Goal: Transaction & Acquisition: Register for event/course

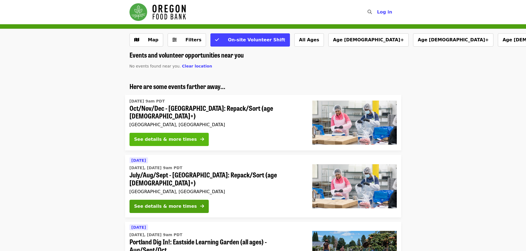
click at [180, 142] on button "See details & more times" at bounding box center [168, 139] width 79 height 13
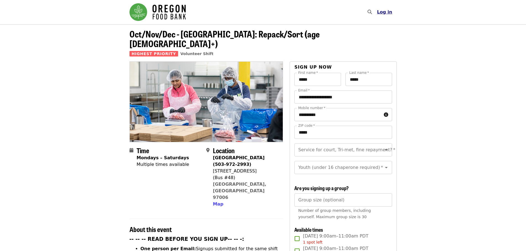
click at [387, 14] on span "Log in" at bounding box center [384, 11] width 15 height 5
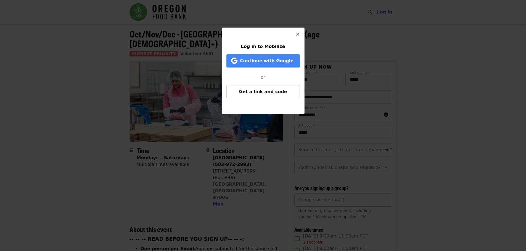
click at [297, 34] on icon "times icon" at bounding box center [297, 34] width 3 height 5
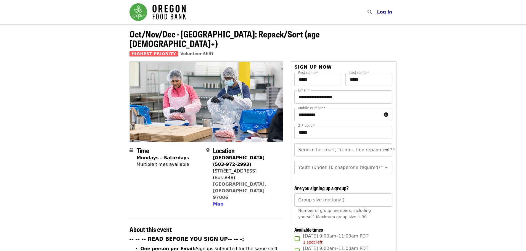
click at [390, 11] on span "Log in" at bounding box center [384, 11] width 15 height 5
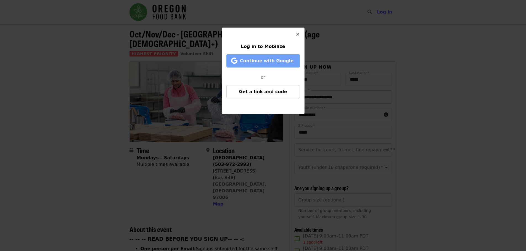
click at [291, 58] on span "Continue with Google" at bounding box center [264, 61] width 62 height 7
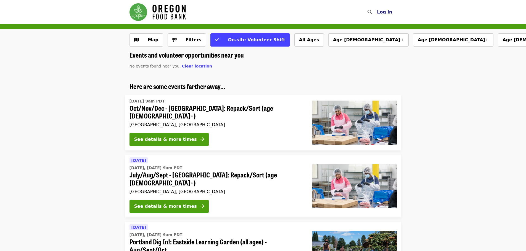
click at [385, 14] on span "Log in" at bounding box center [384, 11] width 15 height 5
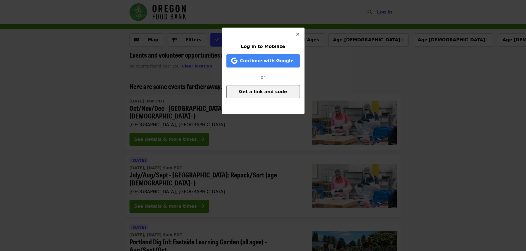
click at [284, 91] on button "Get a link and code" at bounding box center [262, 91] width 73 height 13
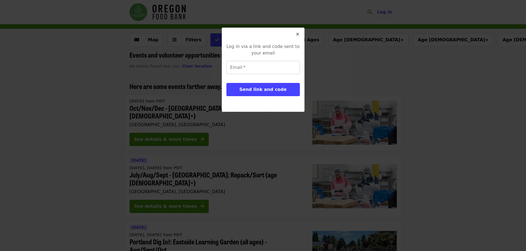
click at [269, 70] on input "Email   *" at bounding box center [262, 67] width 73 height 13
type input "**********"
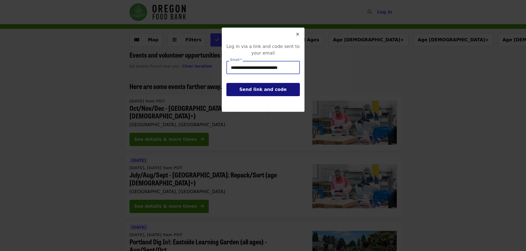
click at [288, 94] on button "Send link and code" at bounding box center [262, 89] width 73 height 13
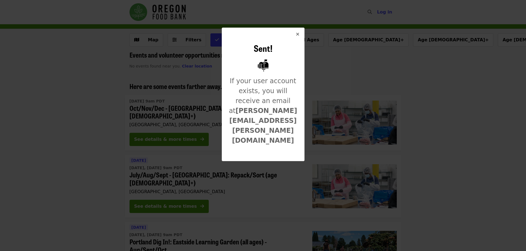
click at [300, 34] on button "Close" at bounding box center [297, 34] width 13 height 13
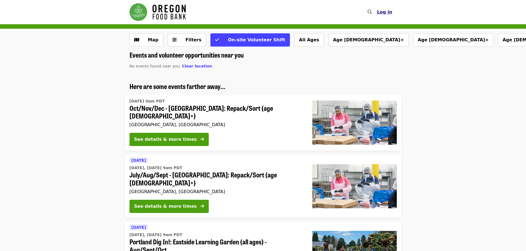
click at [386, 12] on span "Log in" at bounding box center [384, 11] width 15 height 5
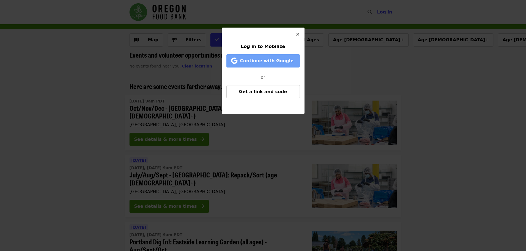
click at [276, 62] on span "Continue with Google" at bounding box center [267, 60] width 54 height 5
